Goal: Navigation & Orientation: Find specific page/section

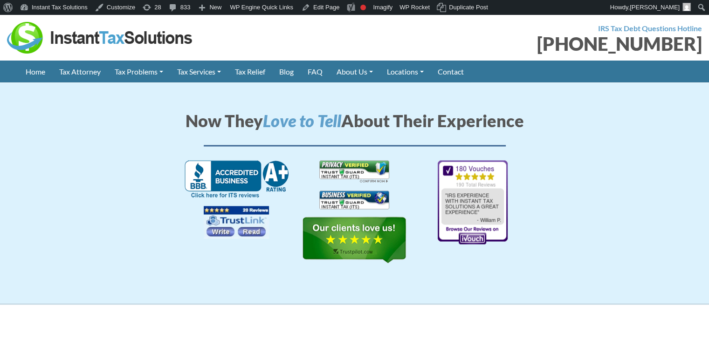
scroll to position [1444, 0]
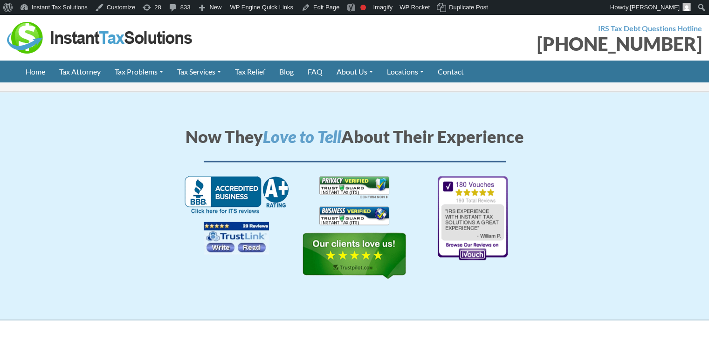
click at [227, 222] on img at bounding box center [236, 238] width 65 height 33
click at [246, 222] on img at bounding box center [236, 238] width 65 height 33
click at [237, 222] on img at bounding box center [236, 238] width 65 height 33
click at [226, 222] on img at bounding box center [236, 238] width 65 height 33
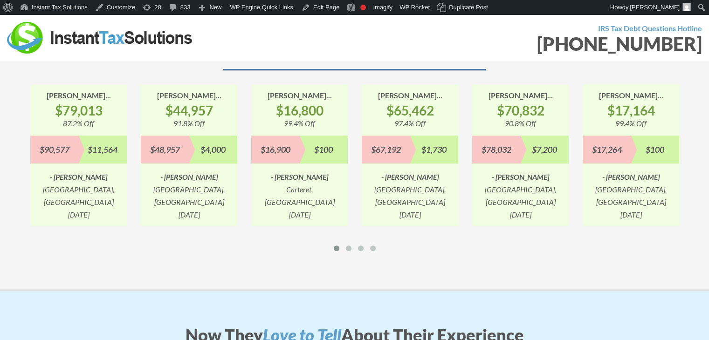
scroll to position [1118, 0]
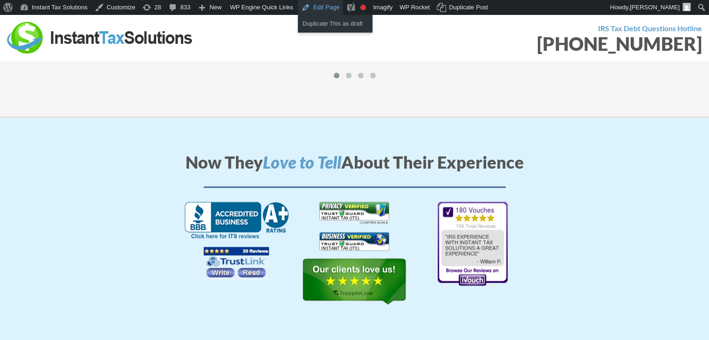
click at [313, 8] on link "Edit Page" at bounding box center [320, 7] width 45 height 15
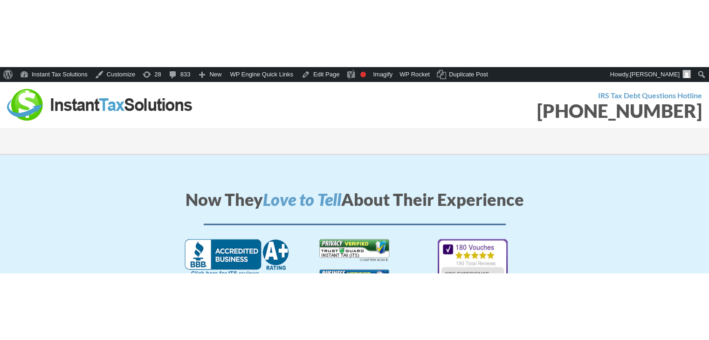
scroll to position [1165, 0]
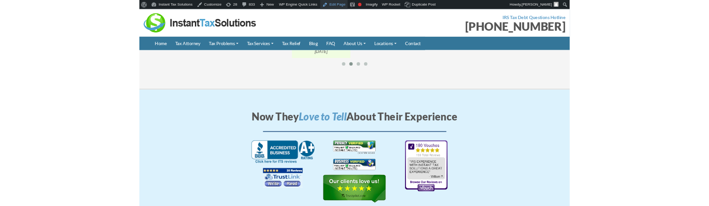
scroll to position [1398, 0]
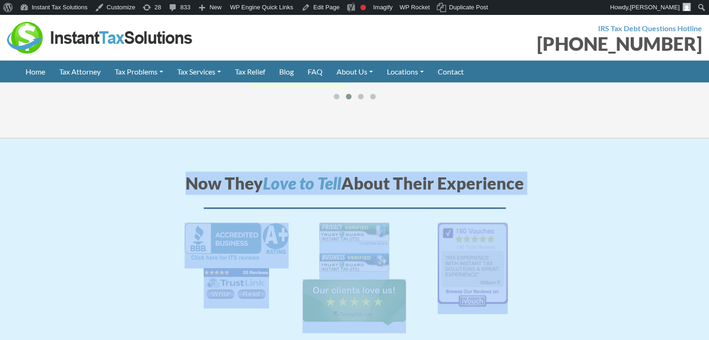
drag, startPoint x: 179, startPoint y: 139, endPoint x: 539, endPoint y: 171, distance: 361.0
click at [539, 171] on div "Now They Love to Tell About Their Experience" at bounding box center [354, 252] width 531 height 162
click at [550, 171] on h2 "Now They Love to Tell About Their Experience" at bounding box center [354, 189] width 503 height 37
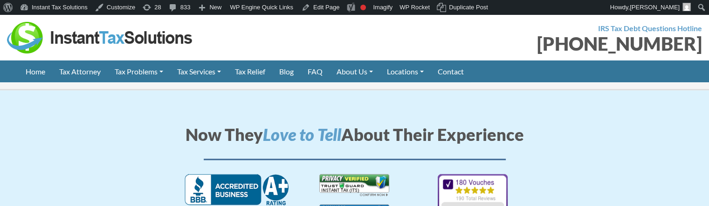
scroll to position [1491, 0]
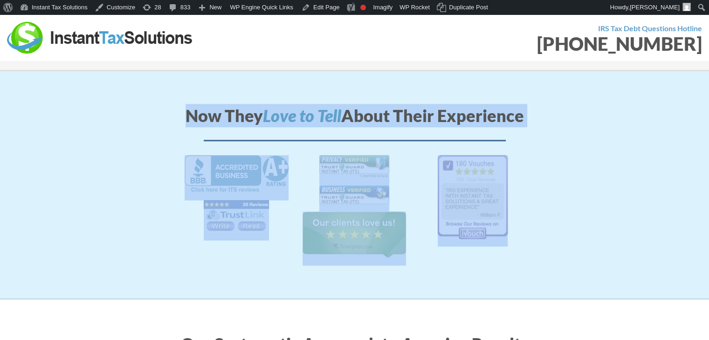
drag, startPoint x: 106, startPoint y: 65, endPoint x: 589, endPoint y: 197, distance: 500.8
click at [589, 197] on div "Now They Love to Tell About Their Experience" at bounding box center [354, 185] width 531 height 162
click at [592, 178] on div at bounding box center [354, 210] width 531 height 110
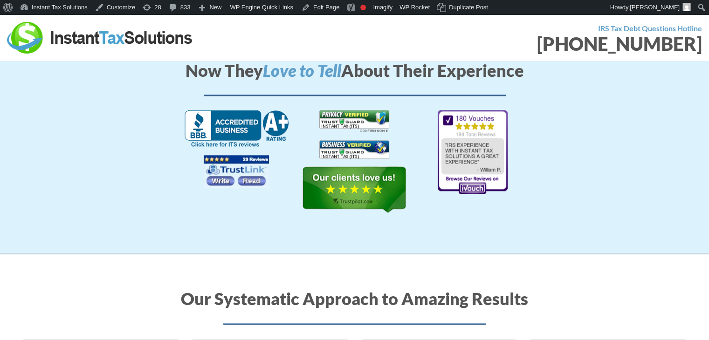
scroll to position [1165, 0]
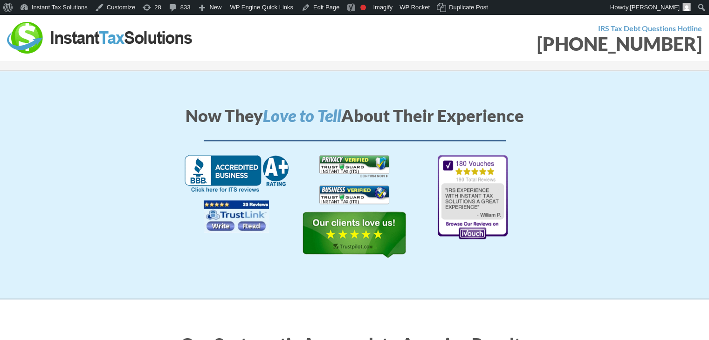
click at [244, 200] on img at bounding box center [236, 216] width 65 height 33
